Goal: Check status: Check status

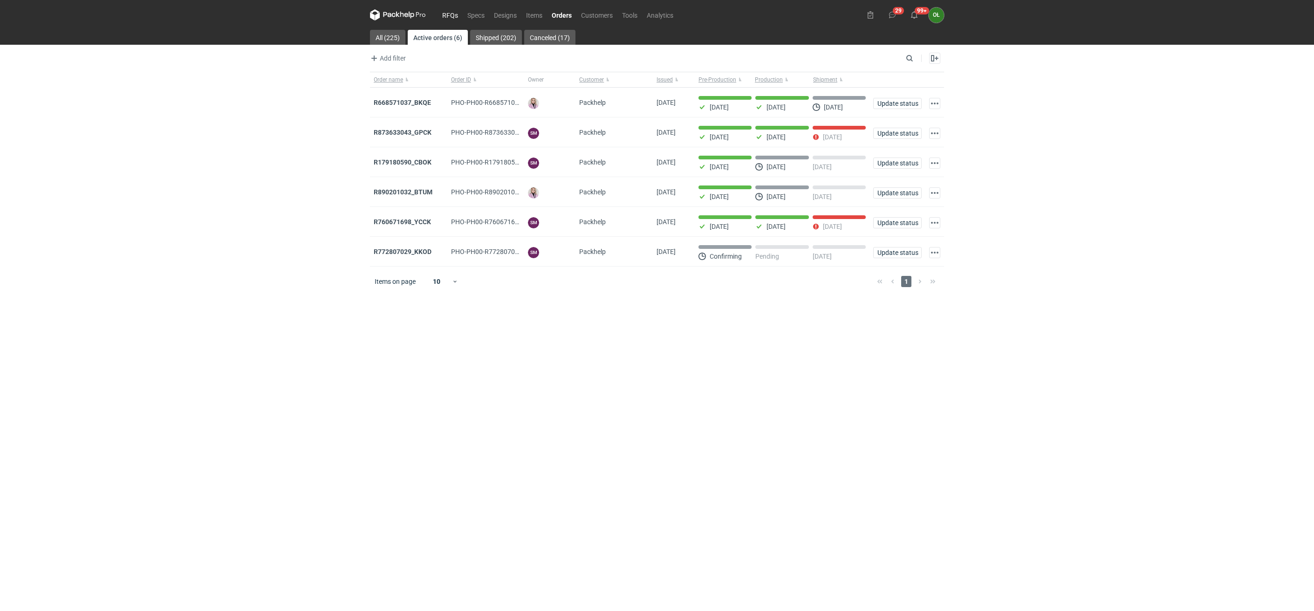
click at [445, 10] on link "RFQs" at bounding box center [450, 14] width 25 height 11
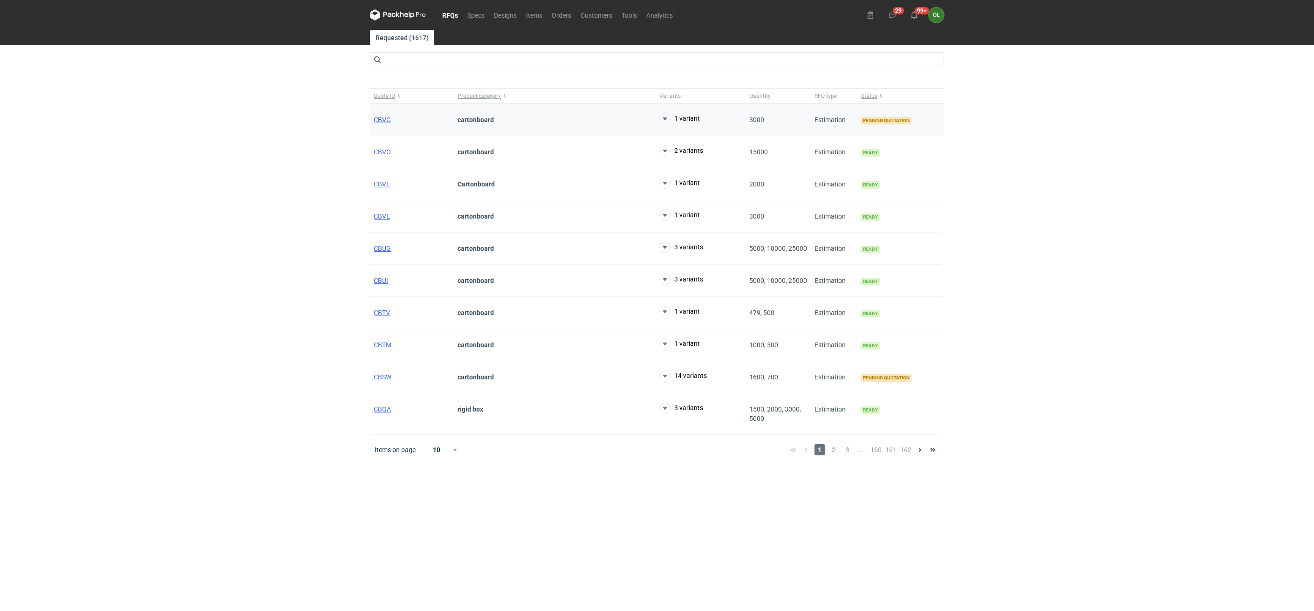
click at [387, 120] on span "CBVG" at bounding box center [382, 119] width 17 height 7
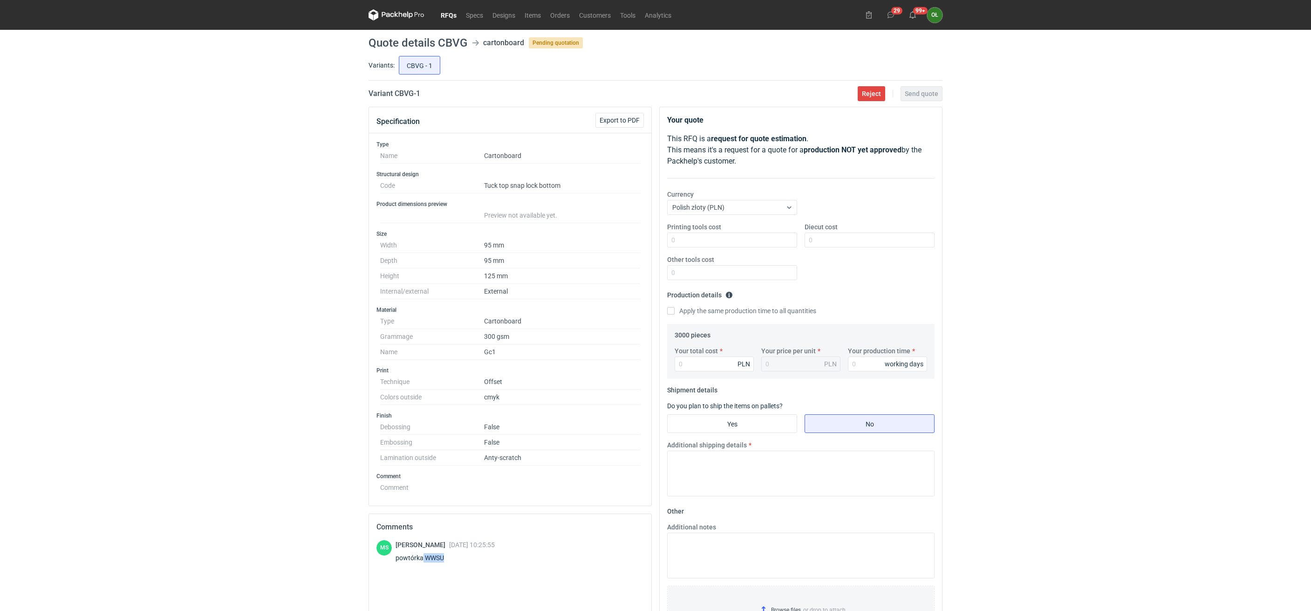
drag, startPoint x: 423, startPoint y: 561, endPoint x: 442, endPoint y: 559, distance: 19.6
click at [442, 559] on div "powtórka WWSU" at bounding box center [445, 557] width 99 height 9
click at [566, 13] on link "Orders" at bounding box center [560, 14] width 29 height 11
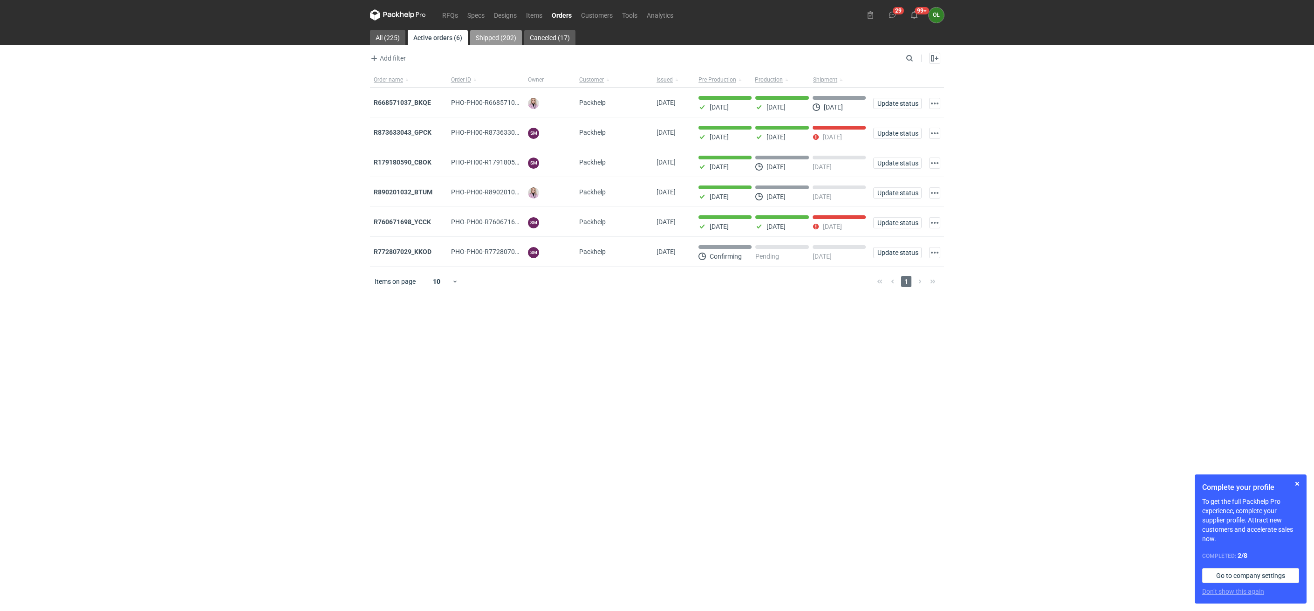
click at [502, 38] on link "Shipped (202)" at bounding box center [496, 37] width 52 height 15
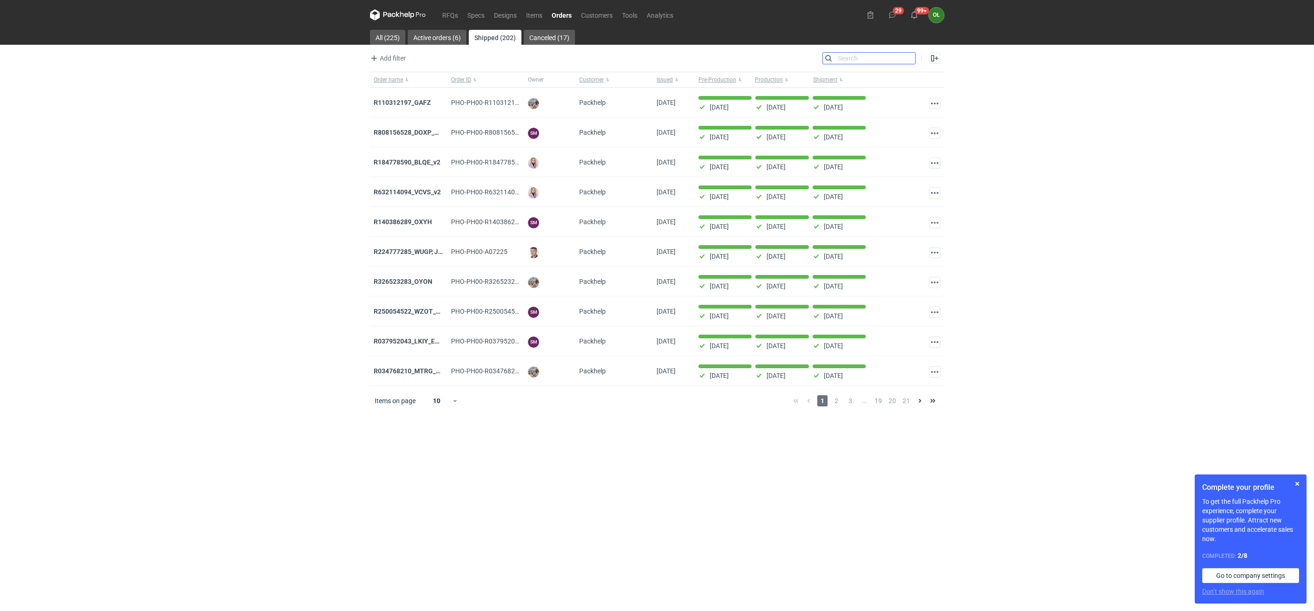
click at [911, 59] on input "Search" at bounding box center [869, 58] width 92 height 11
paste input "WWSU"
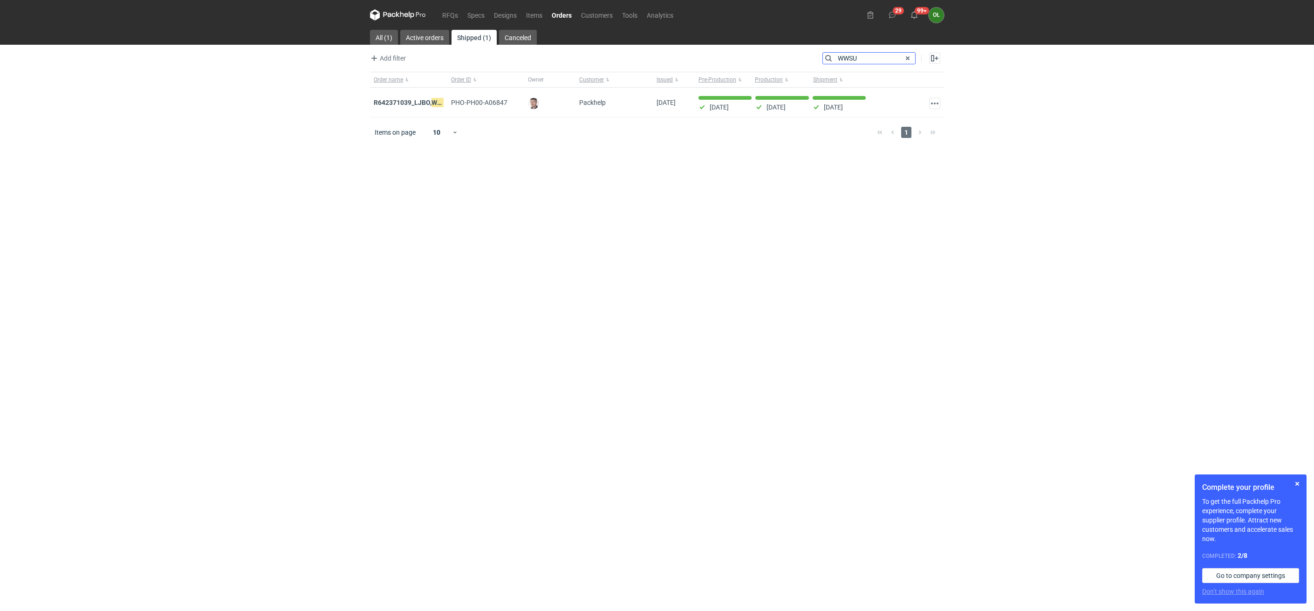
type input "WWSU"
click at [417, 103] on strong "R642371039_LJBO, WWSU" at bounding box center [412, 102] width 77 height 10
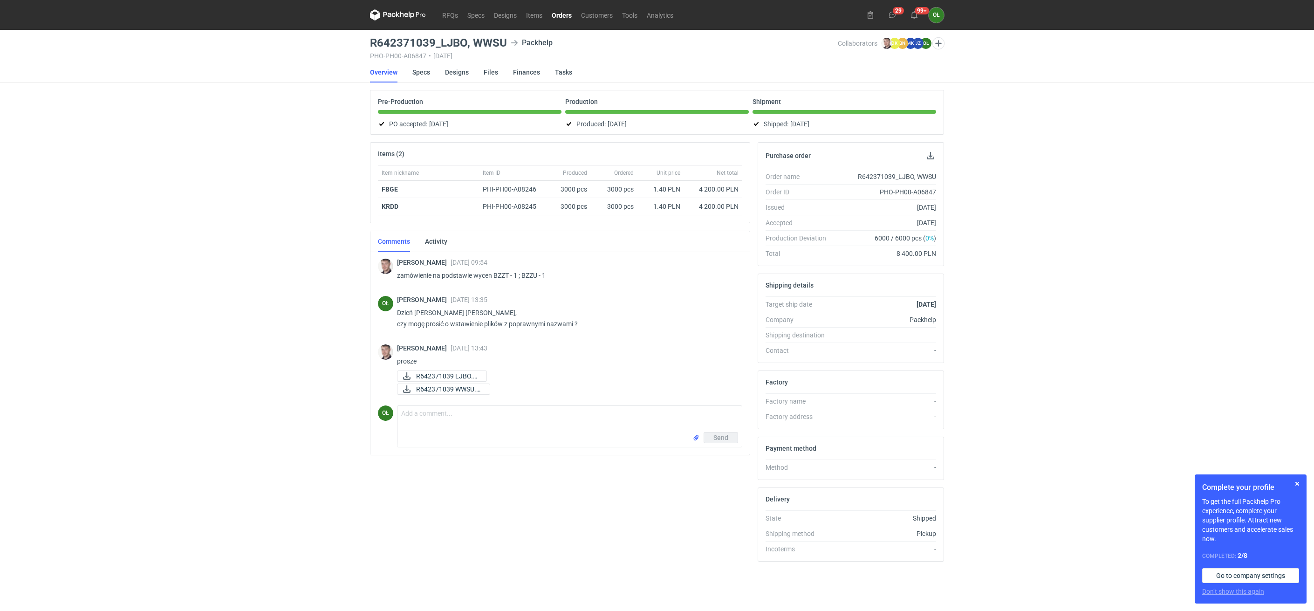
click at [417, 10] on icon at bounding box center [398, 14] width 56 height 11
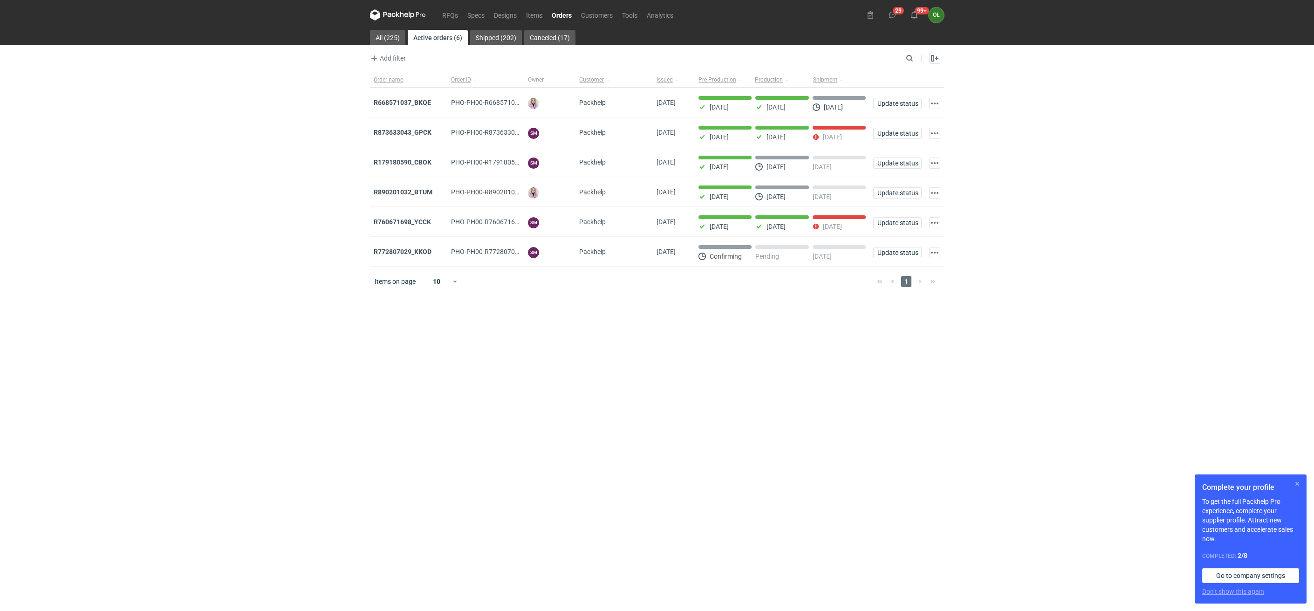
click at [1295, 486] on button "button" at bounding box center [1297, 483] width 11 height 11
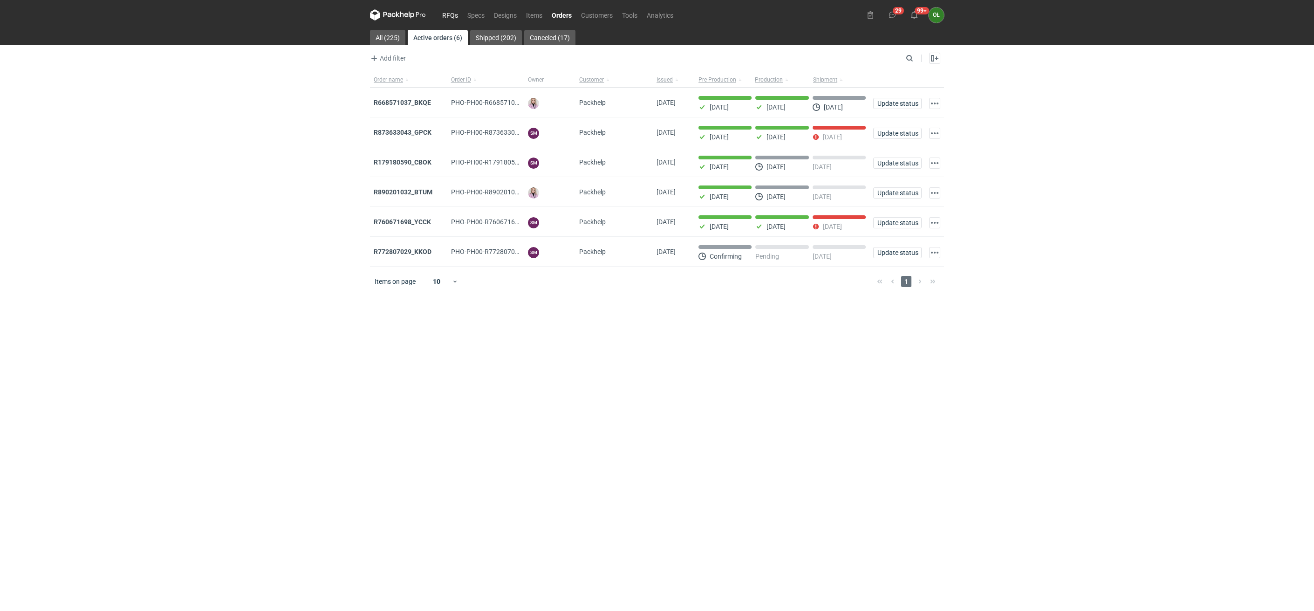
click at [449, 16] on link "RFQs" at bounding box center [450, 14] width 25 height 11
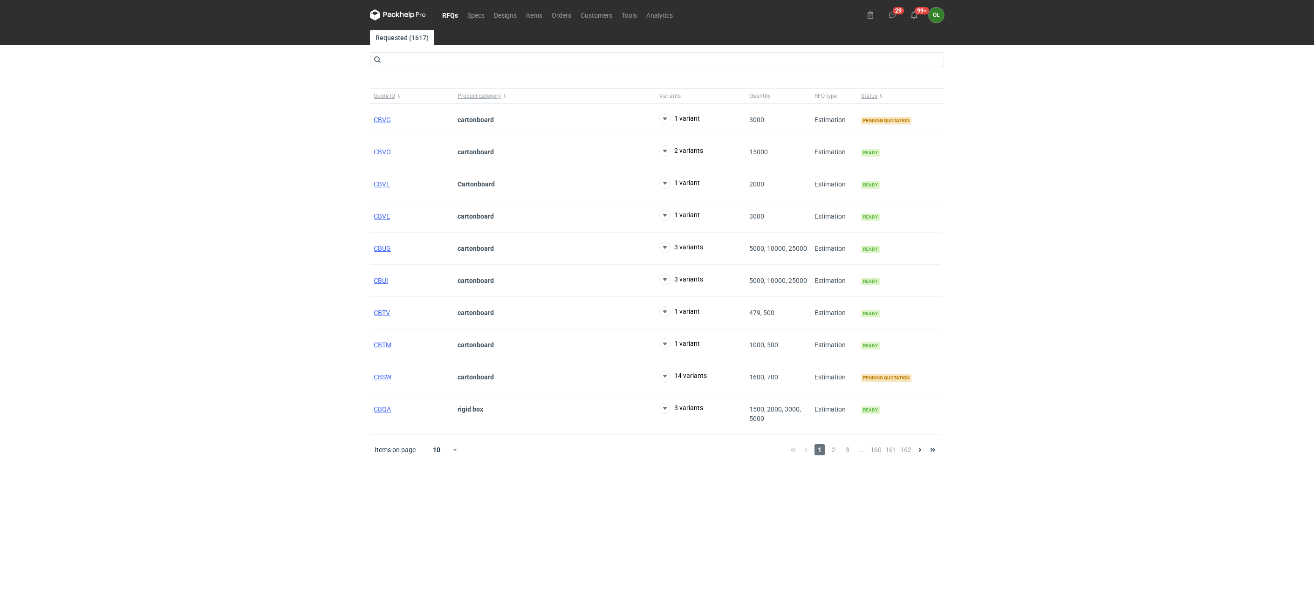
click at [295, 154] on div "RFQs Specs Designs Items Orders Customers Tools Analytics 29 99+ OŁ [PERSON_NAM…" at bounding box center [657, 305] width 1314 height 611
